Goal: Book appointment/travel/reservation

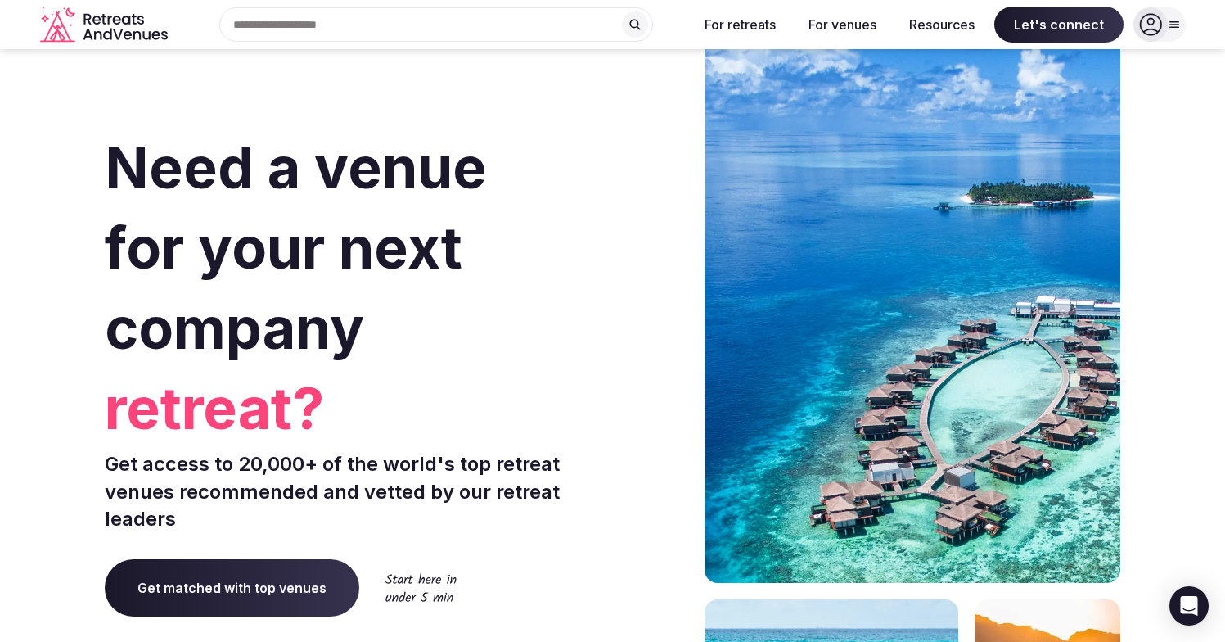
click at [429, 32] on input "text" at bounding box center [436, 24] width 434 height 34
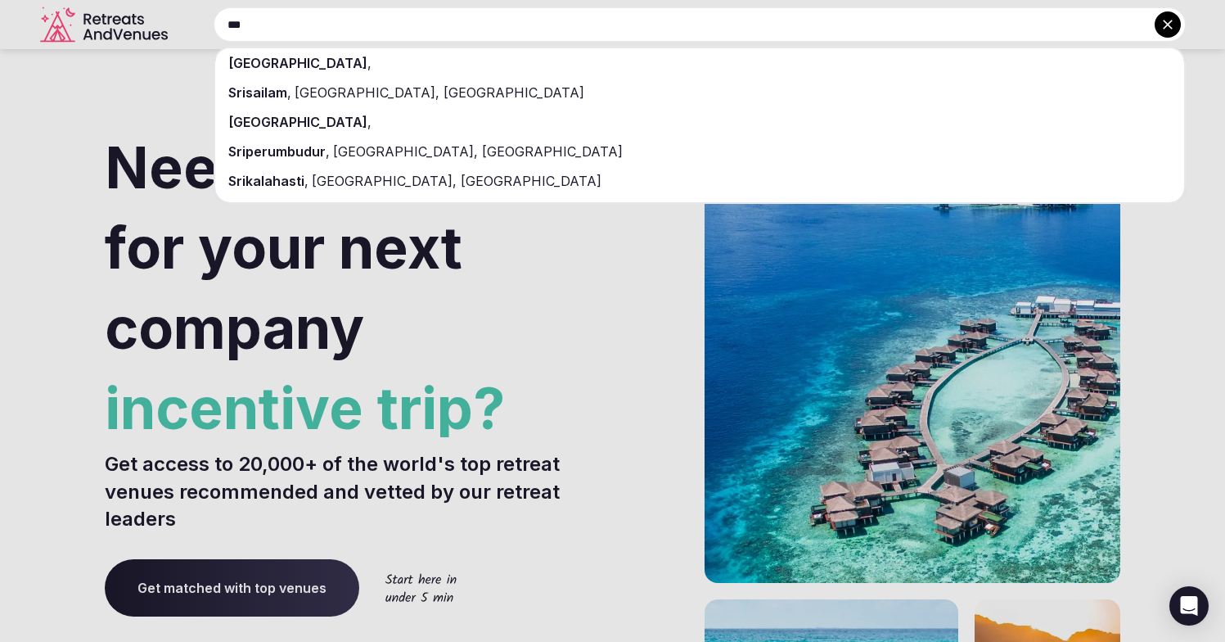
type input "***"
click at [401, 70] on div "[GEOGRAPHIC_DATA] ," at bounding box center [699, 62] width 969 height 29
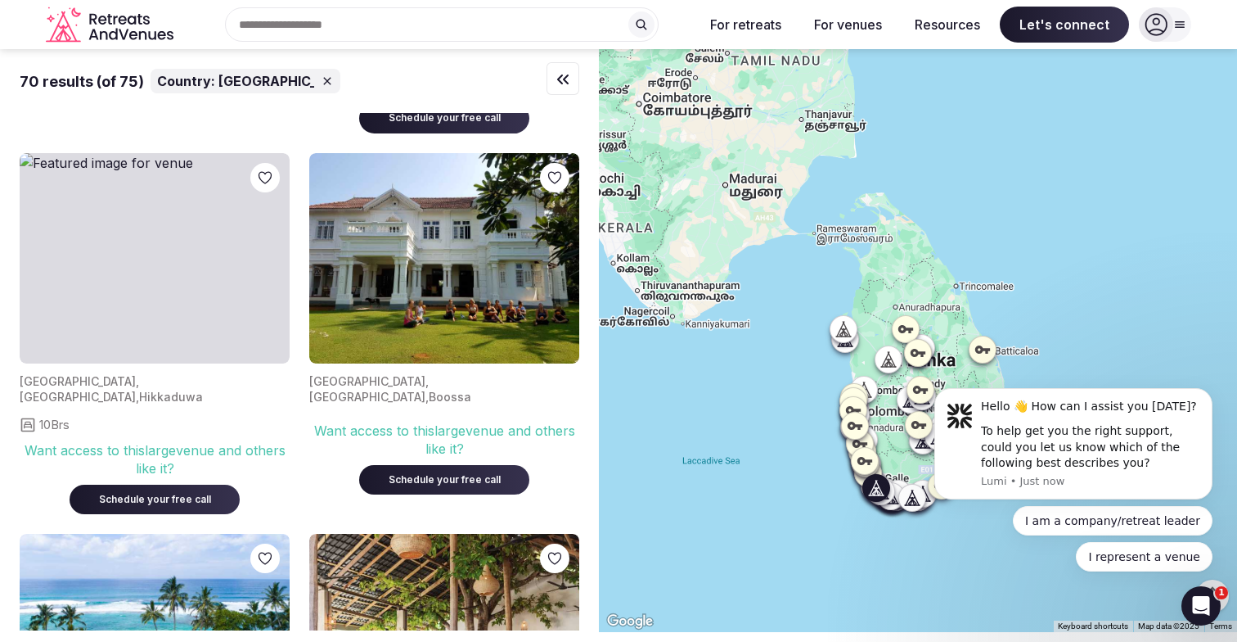
scroll to position [2959, 0]
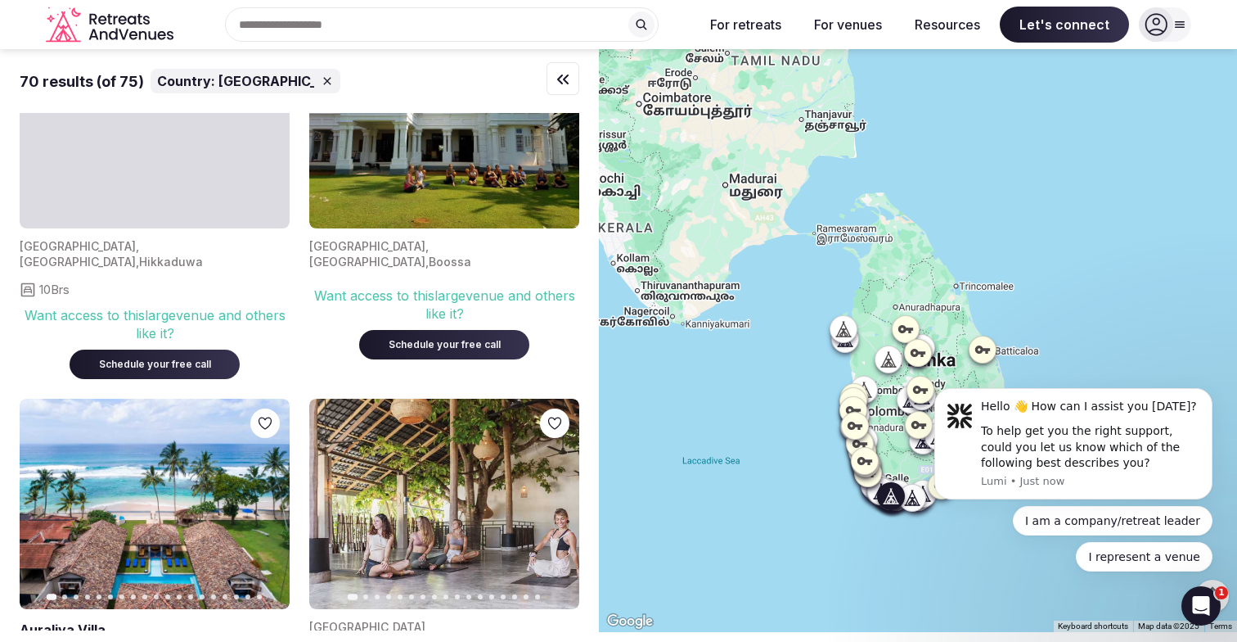
click at [564, 491] on button "Next slide" at bounding box center [556, 504] width 26 height 26
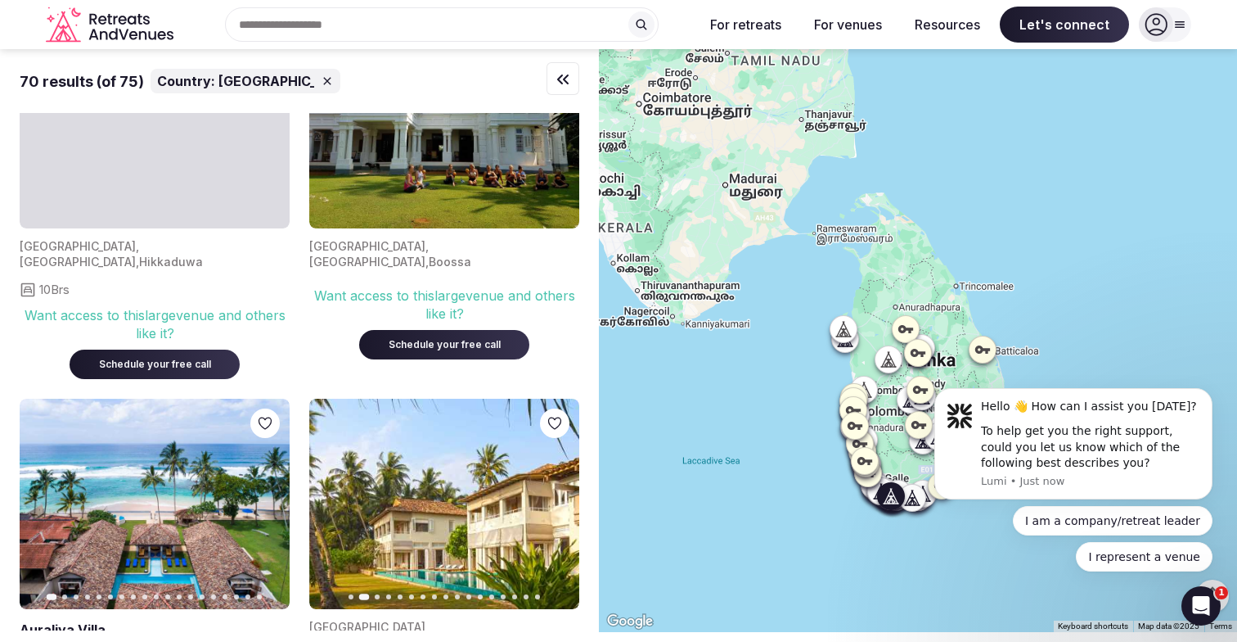
click at [561, 498] on icon "button" at bounding box center [556, 504] width 13 height 13
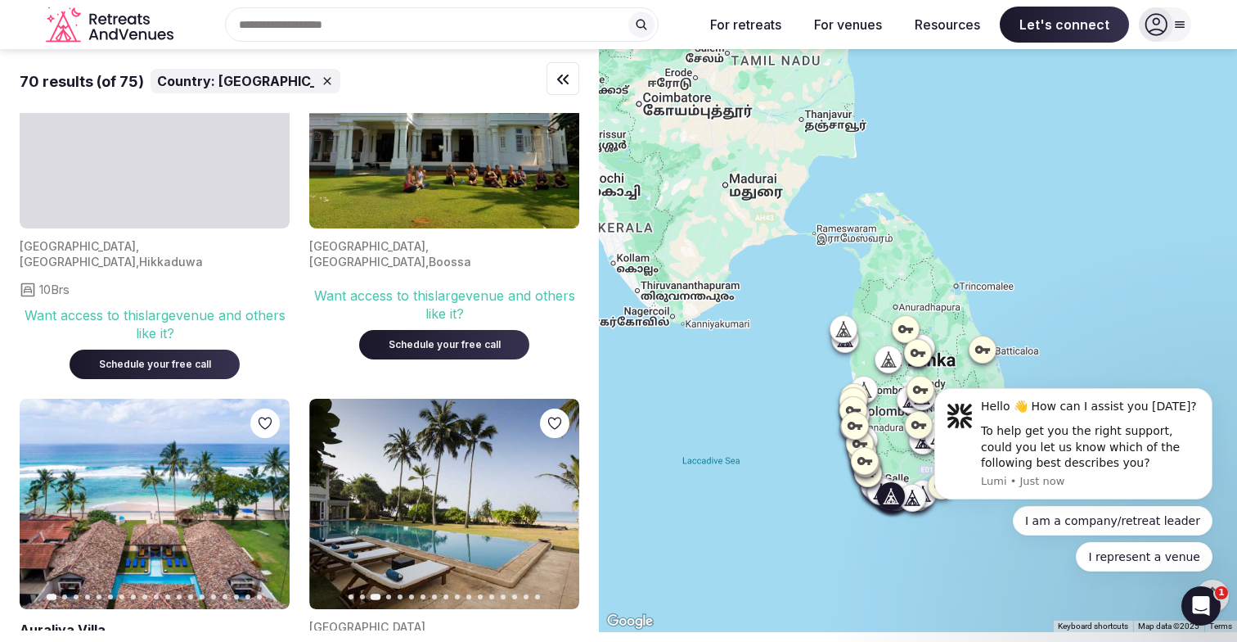
click at [561, 498] on icon "button" at bounding box center [556, 504] width 13 height 13
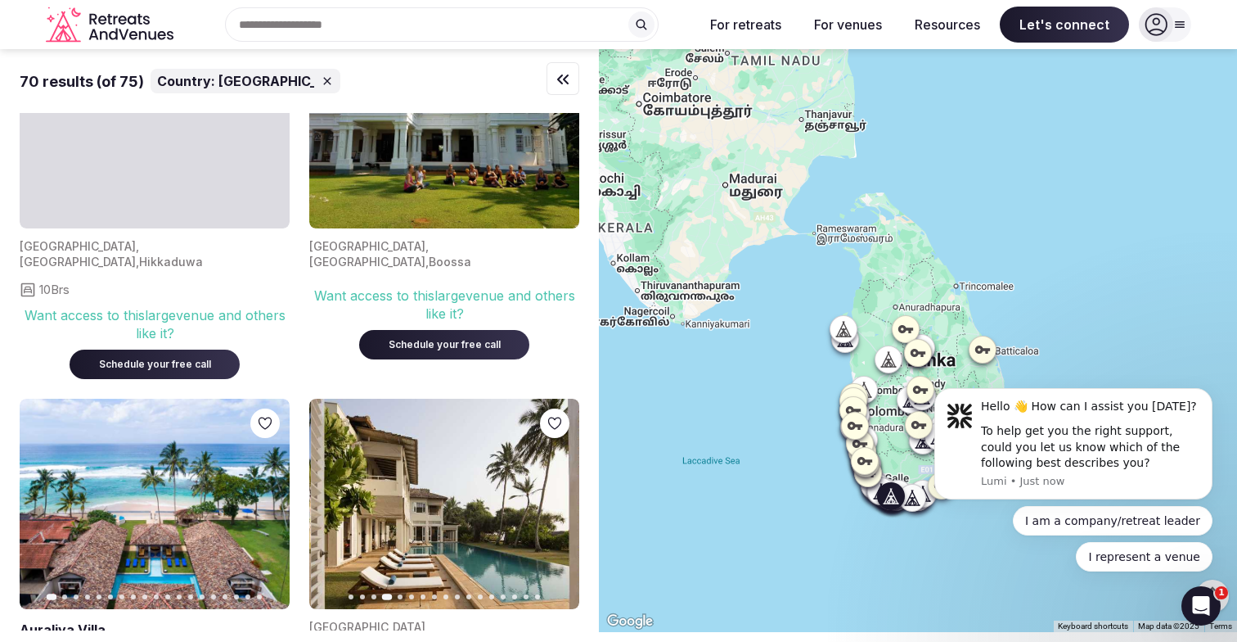
click at [561, 498] on icon "button" at bounding box center [556, 504] width 13 height 13
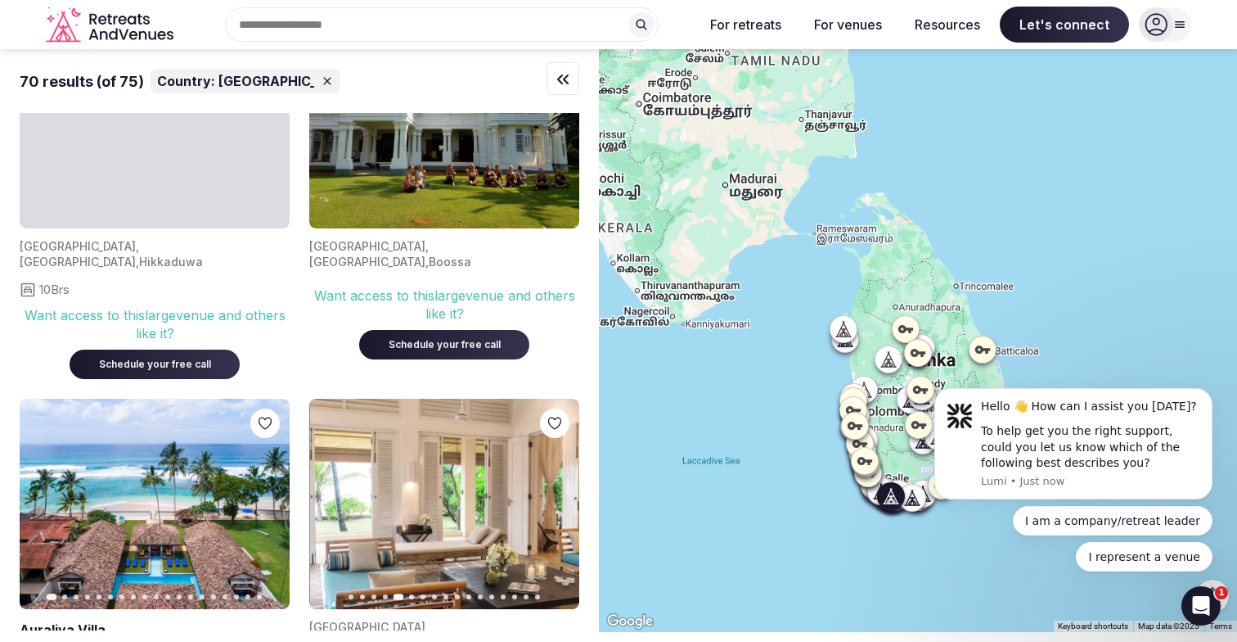
click at [561, 498] on icon "button" at bounding box center [556, 504] width 13 height 13
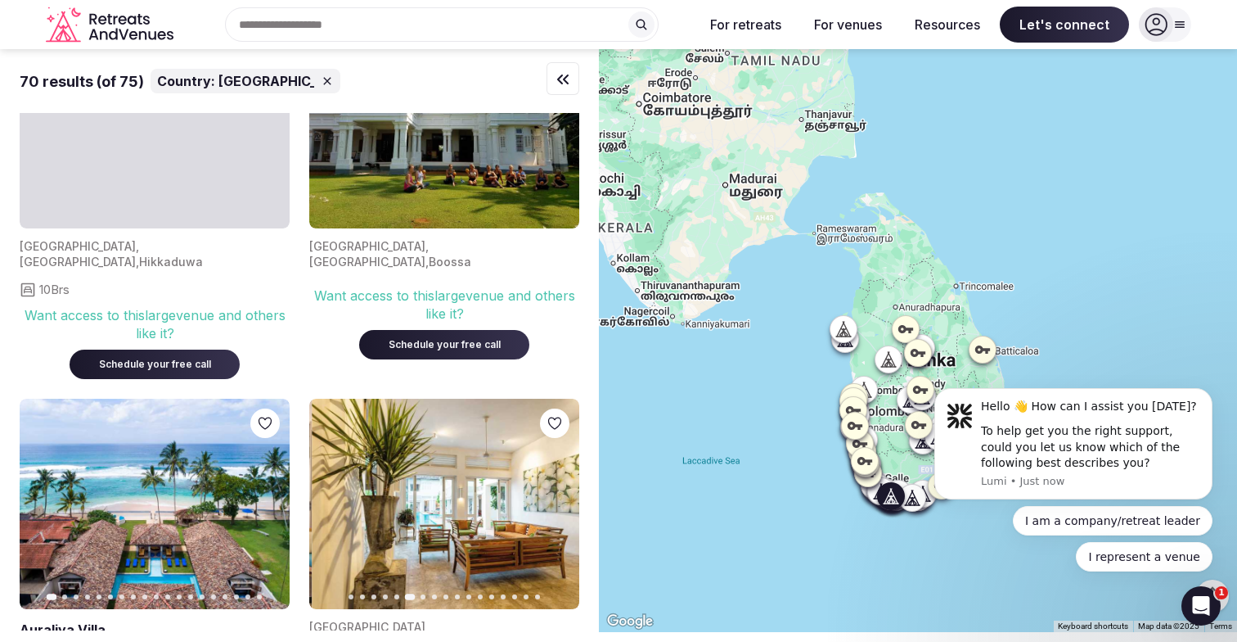
click at [561, 498] on icon "button" at bounding box center [556, 504] width 13 height 13
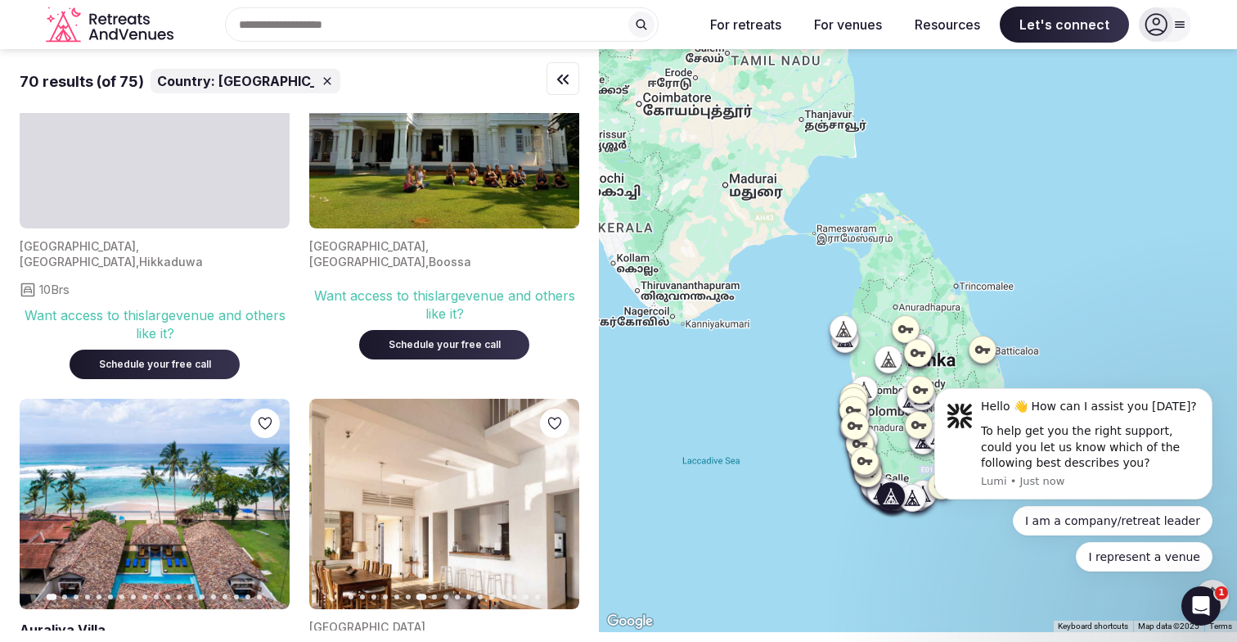
click at [561, 498] on icon "button" at bounding box center [556, 504] width 13 height 13
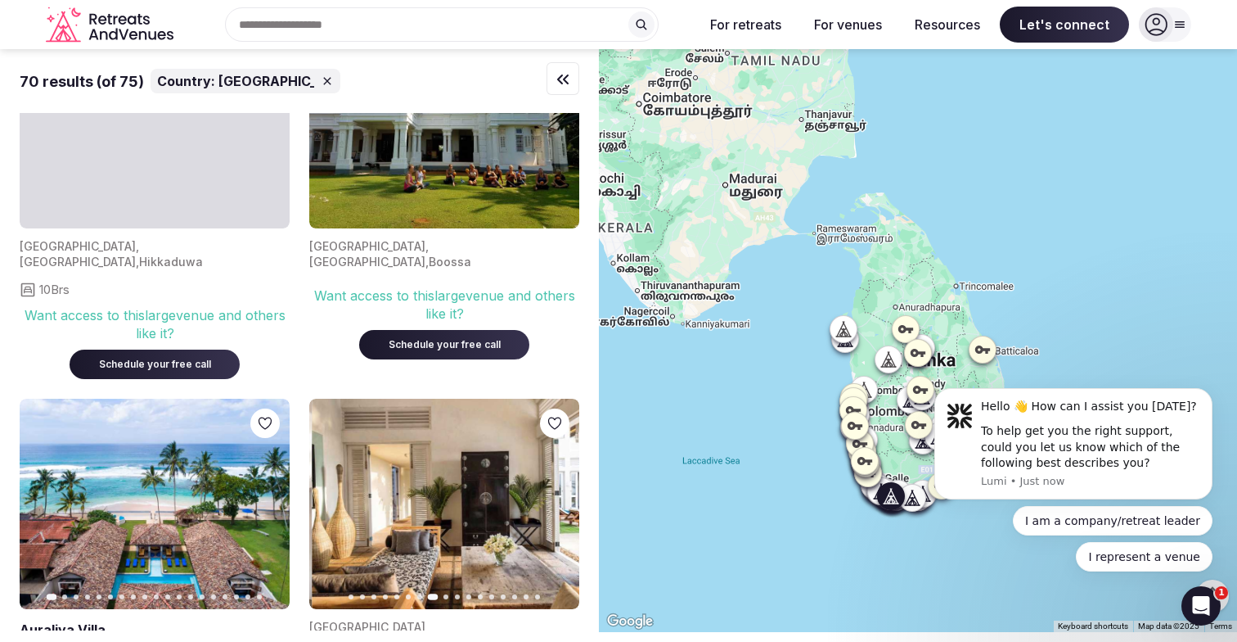
click at [561, 498] on icon "button" at bounding box center [556, 504] width 13 height 13
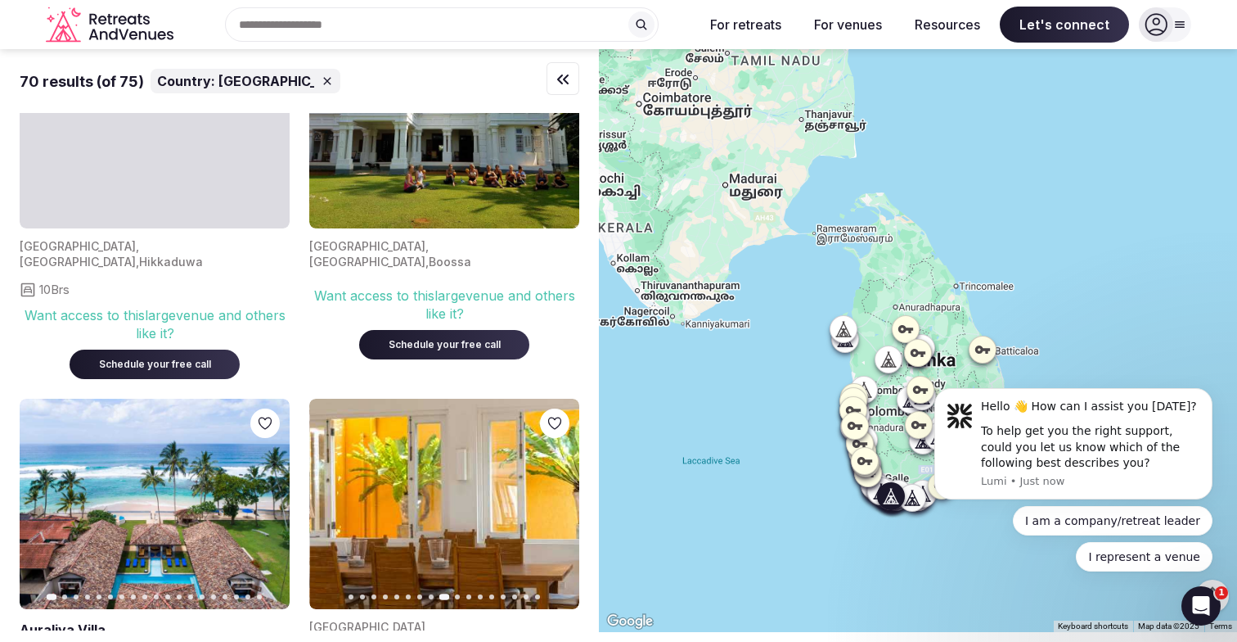
click at [561, 498] on icon "button" at bounding box center [556, 504] width 13 height 13
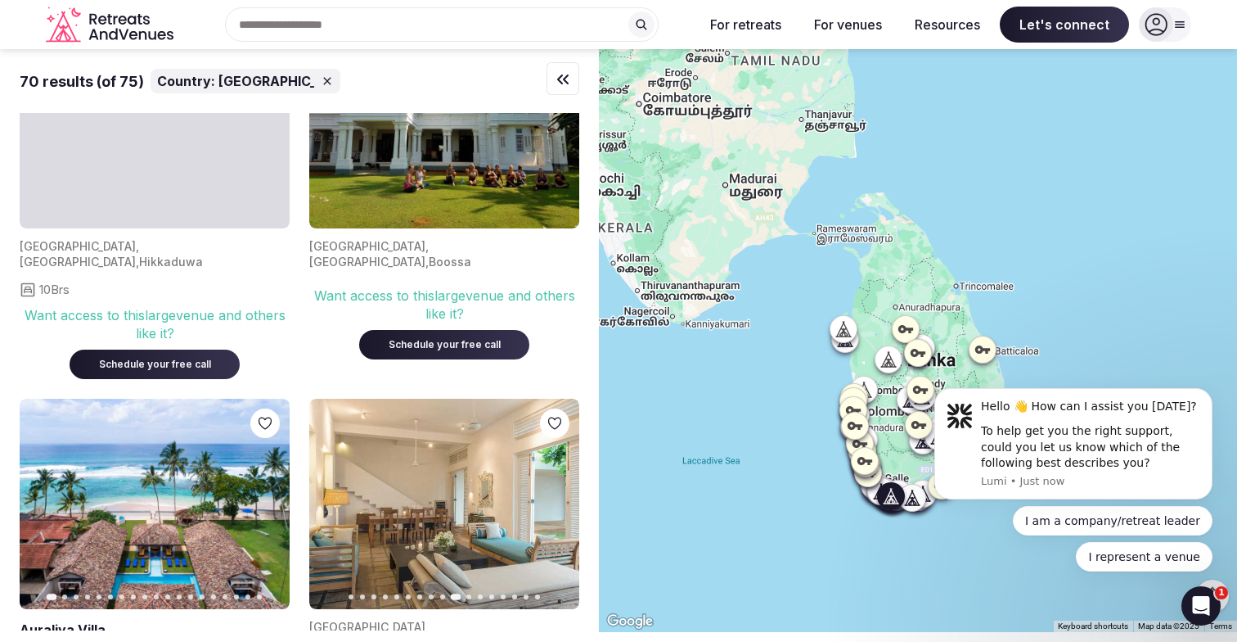
click at [561, 498] on icon "button" at bounding box center [556, 504] width 13 height 13
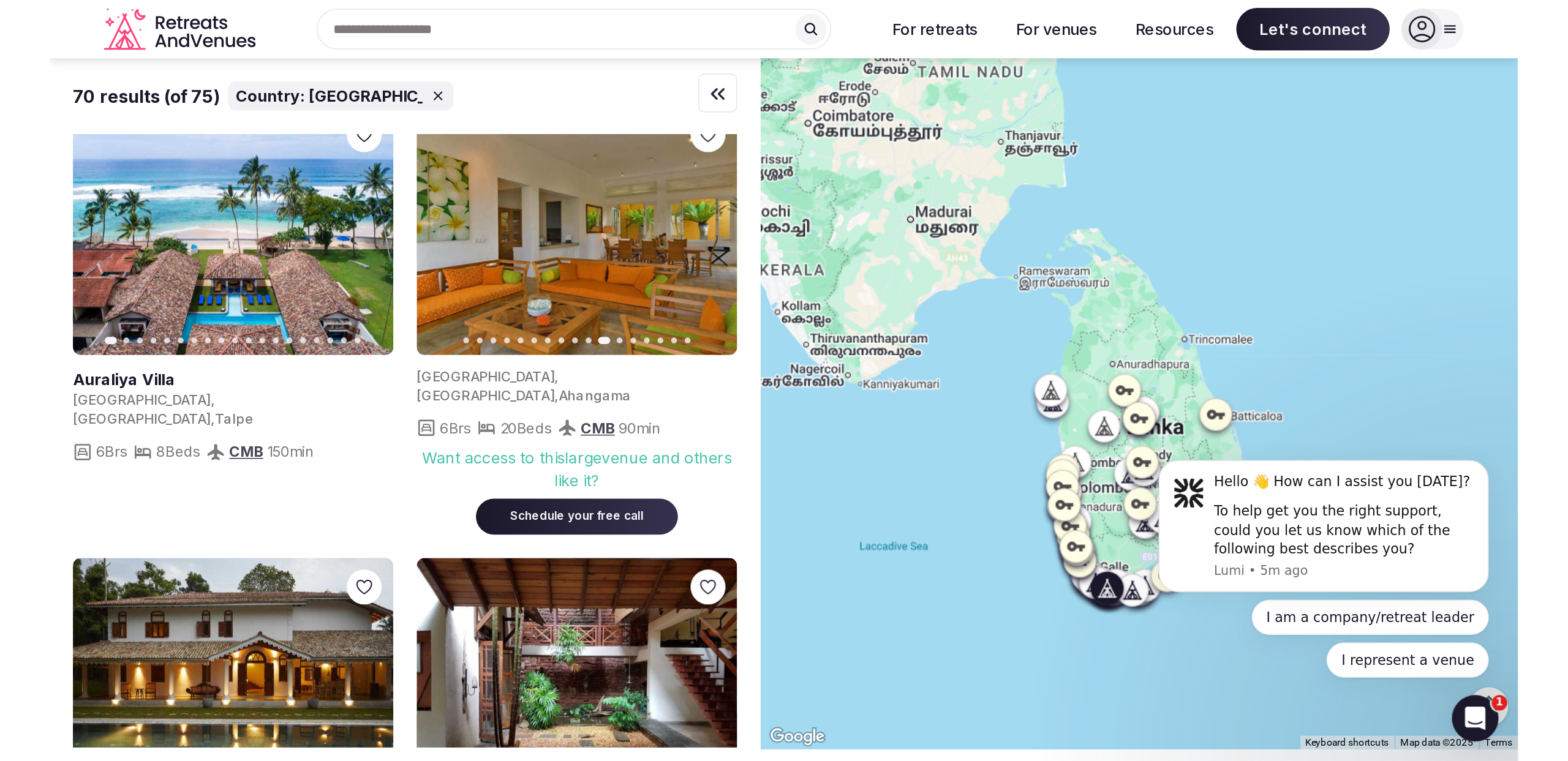
scroll to position [2513, 0]
